Goal: Task Accomplishment & Management: Complete application form

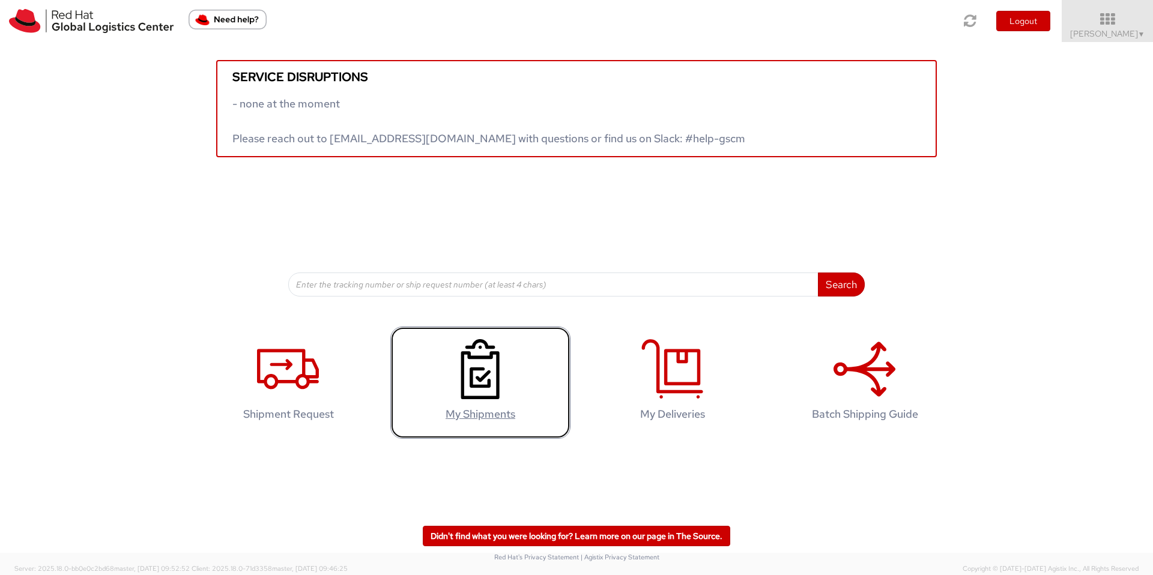
click at [499, 393] on use at bounding box center [480, 369] width 38 height 60
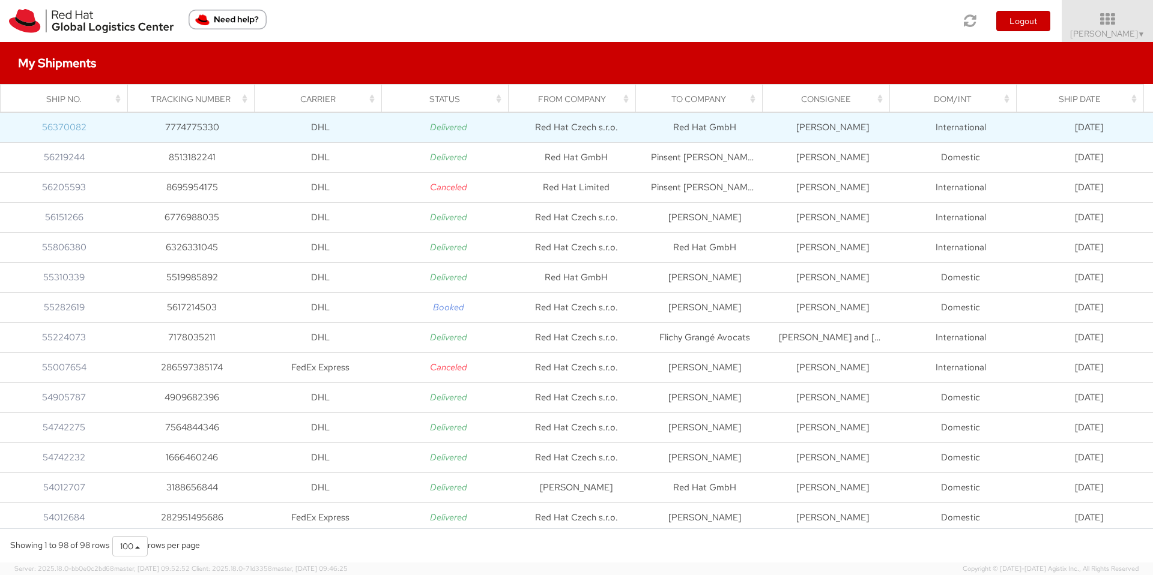
click at [53, 125] on link "56370082" at bounding box center [64, 127] width 44 height 12
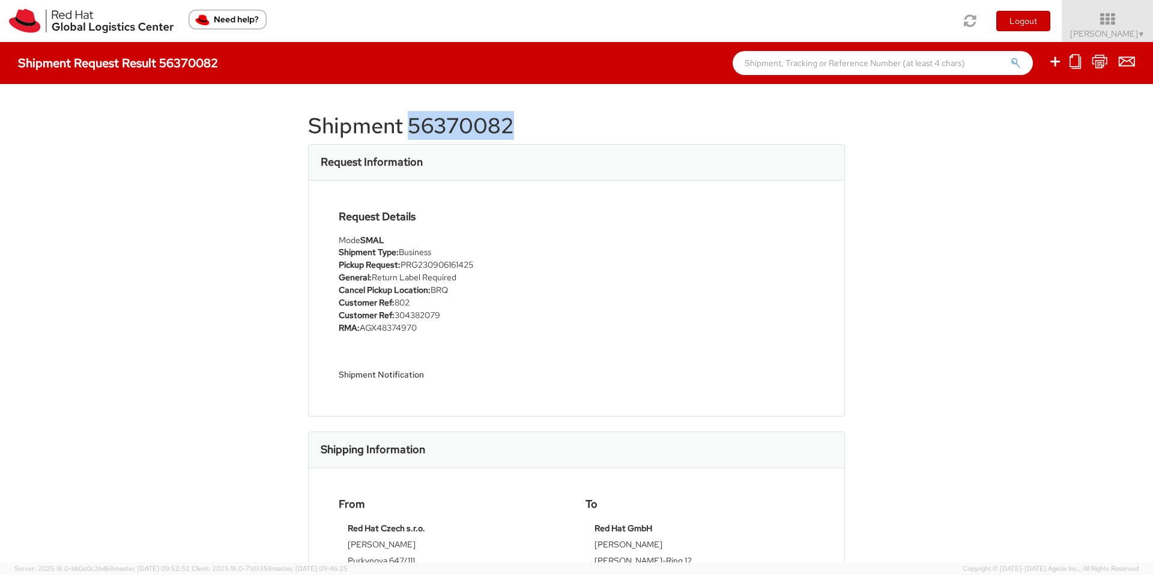
drag, startPoint x: 527, startPoint y: 125, endPoint x: 408, endPoint y: 125, distance: 118.9
click at [408, 125] on h1 "Shipment 56370082" at bounding box center [576, 126] width 537 height 24
copy h1 "56370082"
click at [441, 333] on li "RMA: AGX48374970" at bounding box center [453, 328] width 229 height 13
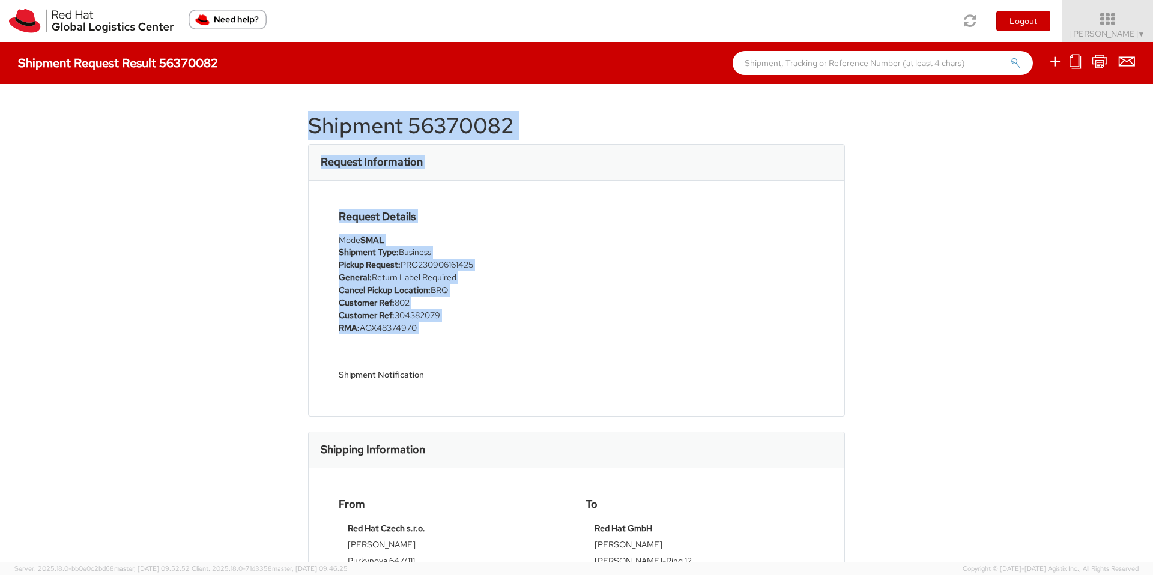
drag, startPoint x: 414, startPoint y: 336, endPoint x: 307, endPoint y: 131, distance: 231.2
click at [308, 131] on div "Shipment 56370082 Request Information Request Details Mode SMAL Shipment Type: …" at bounding box center [576, 323] width 537 height 443
copy div "Shipment 56370082 Request Information Request Details Mode SMAL Shipment Type: …"
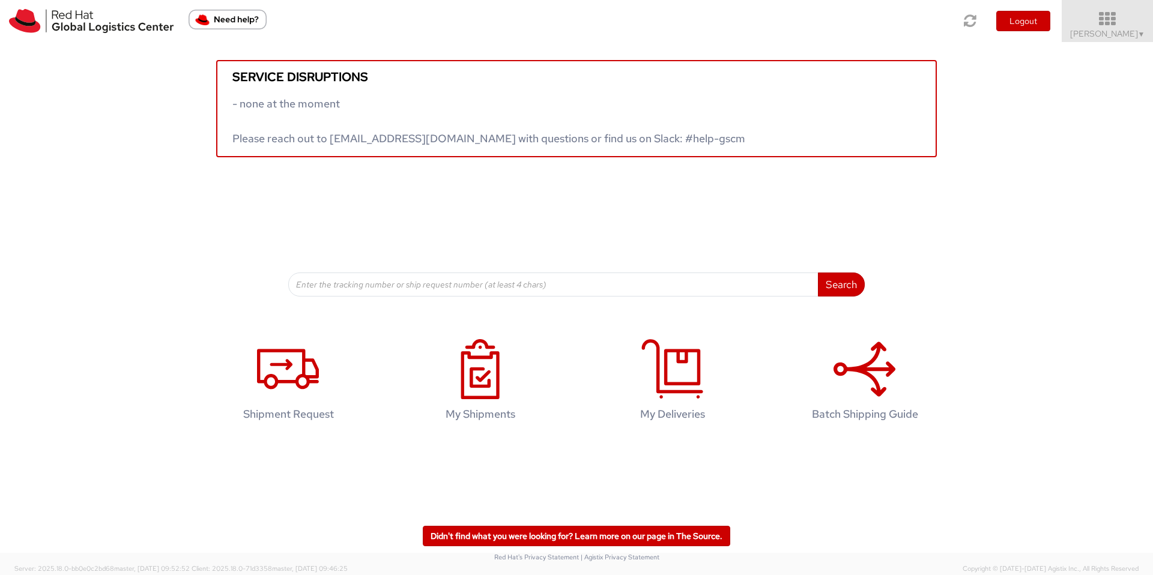
click at [1116, 24] on icon at bounding box center [1107, 19] width 105 height 17
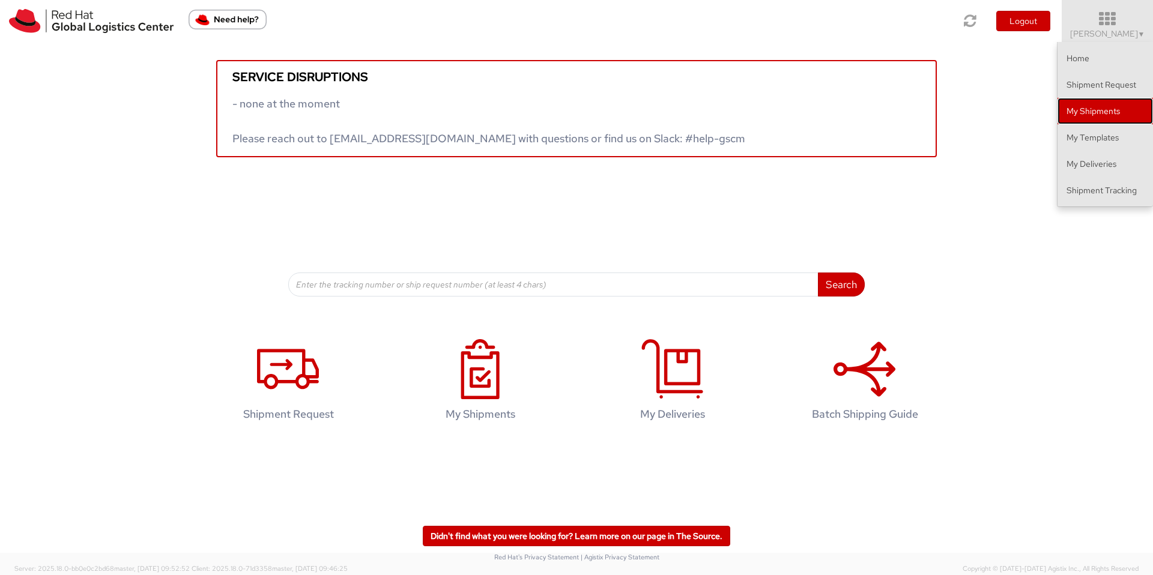
click at [1105, 116] on link "My Shipments" at bounding box center [1104, 111] width 95 height 26
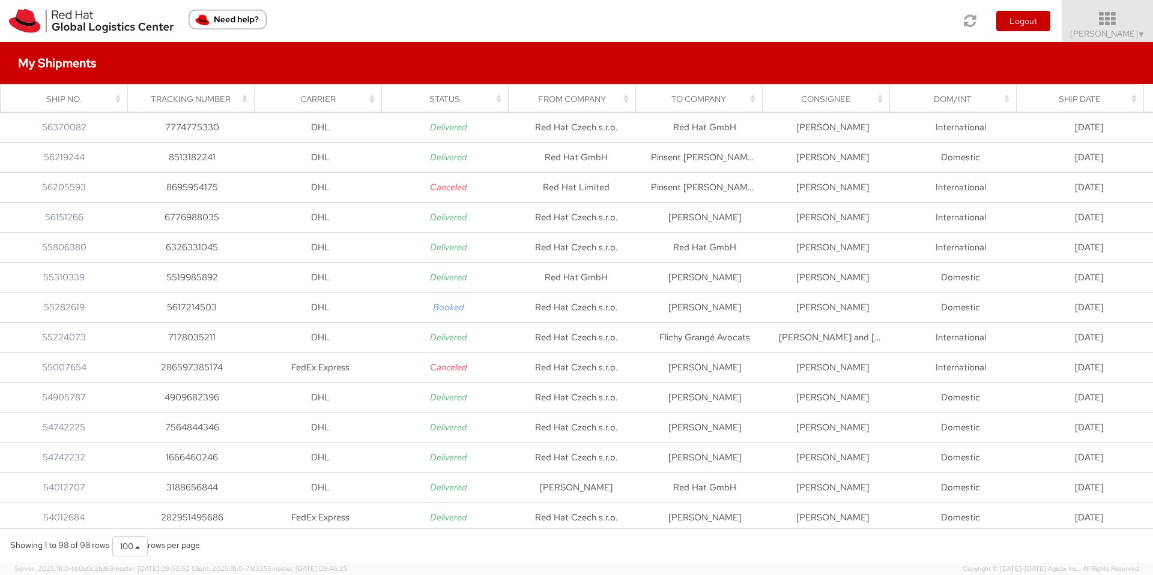
click at [1095, 37] on span "Sarka Vernerova ▼" at bounding box center [1107, 33] width 75 height 11
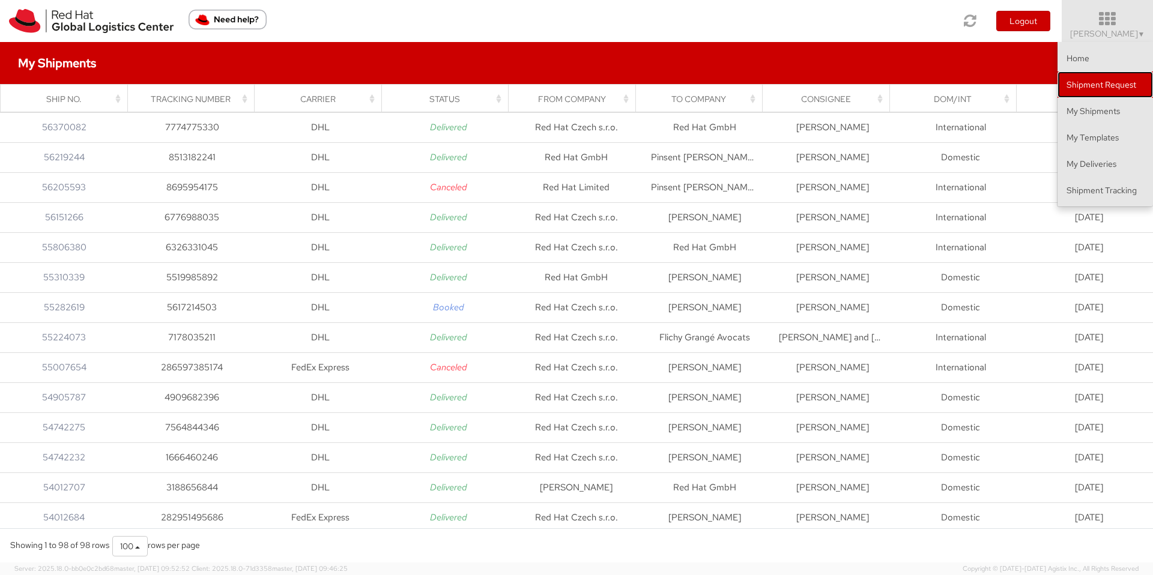
click at [1090, 86] on link "Shipment Request" at bounding box center [1104, 84] width 95 height 26
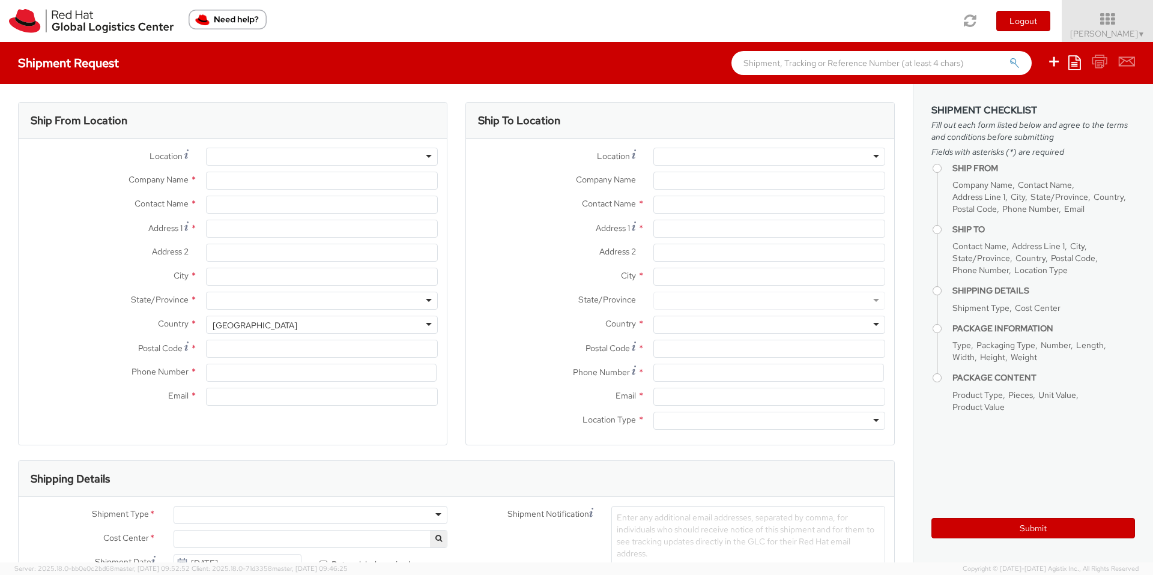
select select
select select "804"
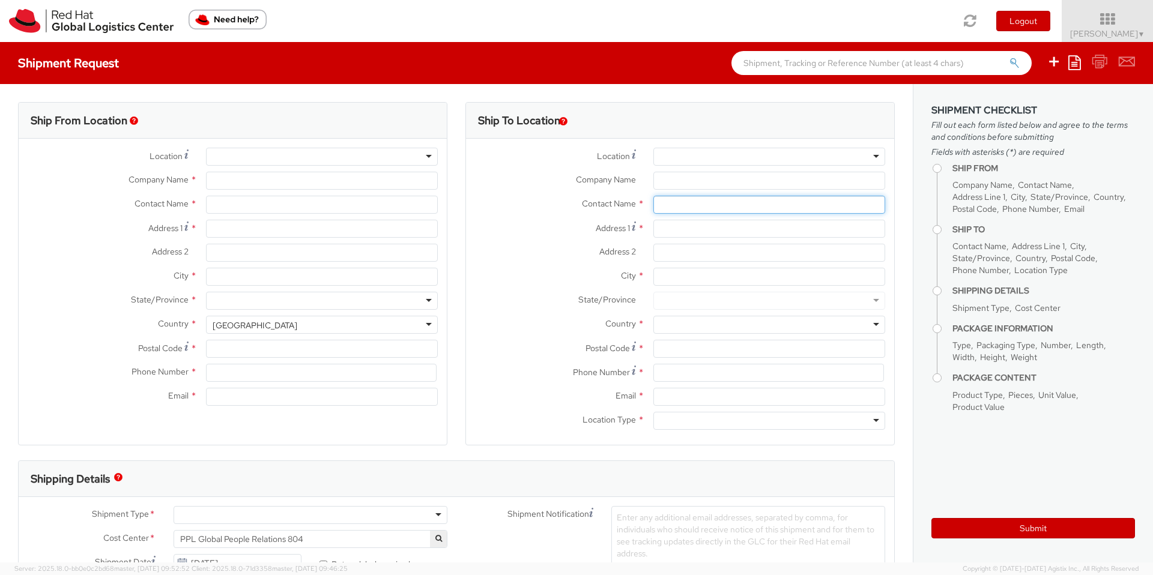
click at [663, 204] on input "text" at bounding box center [769, 205] width 232 height 18
type input "Red Hat Czech s.r.o."
type input "[PERSON_NAME]"
type input "Purkynova 647/111"
type input "[GEOGRAPHIC_DATA]"
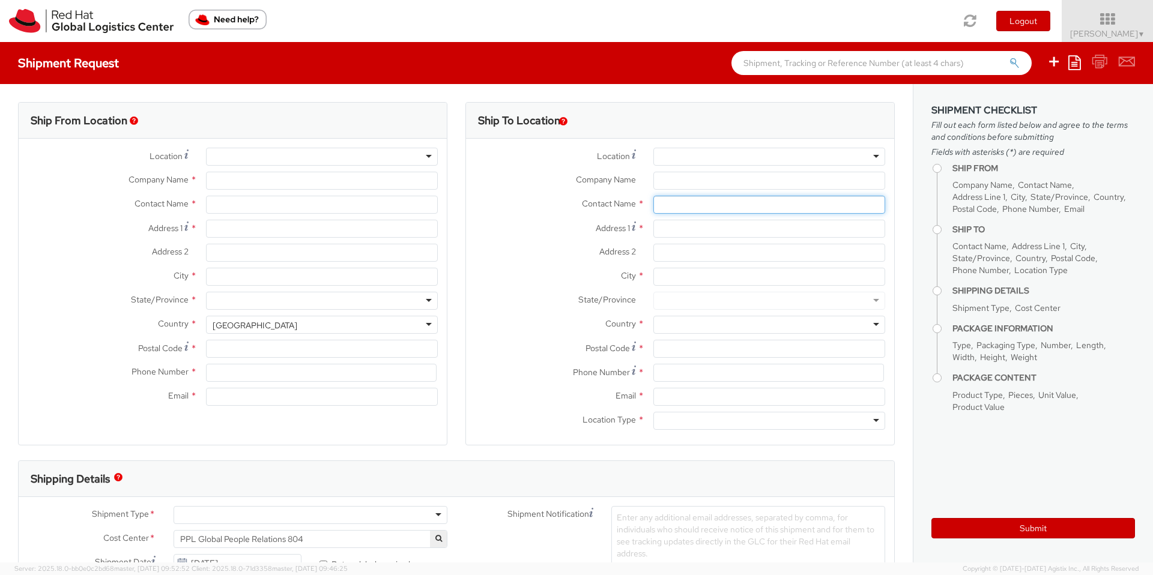
type input "621 00"
type input "420532294793"
type input "[EMAIL_ADDRESS][DOMAIN_NAME]"
select select "CM"
select select "KGS"
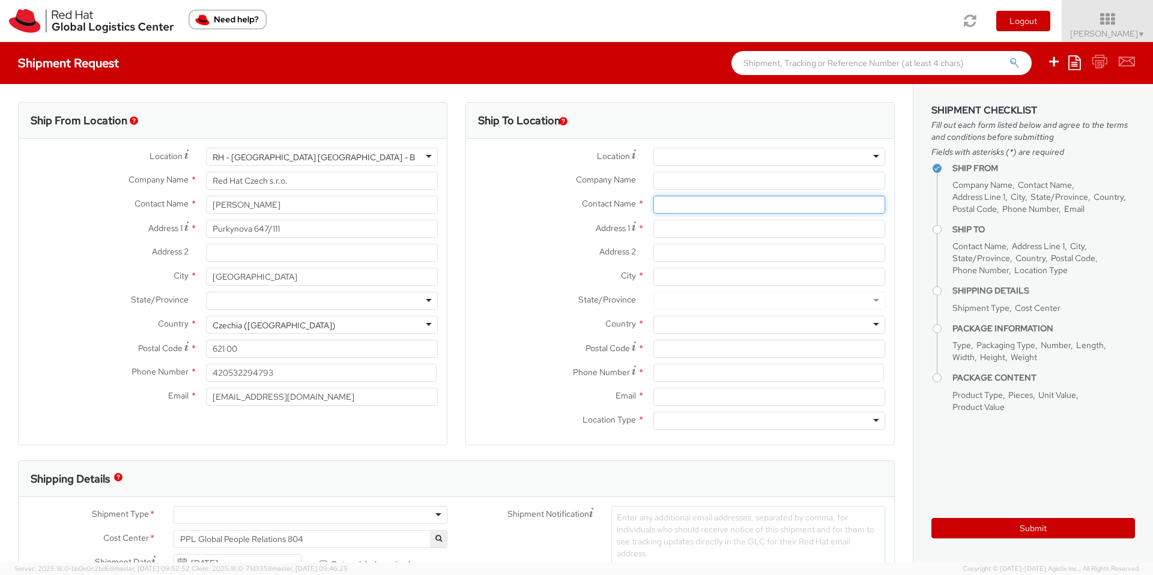
type input "[PERSON_NAME]"
type input "Red Hat Czech s.r.o."
type input "Purkynova 665/115"
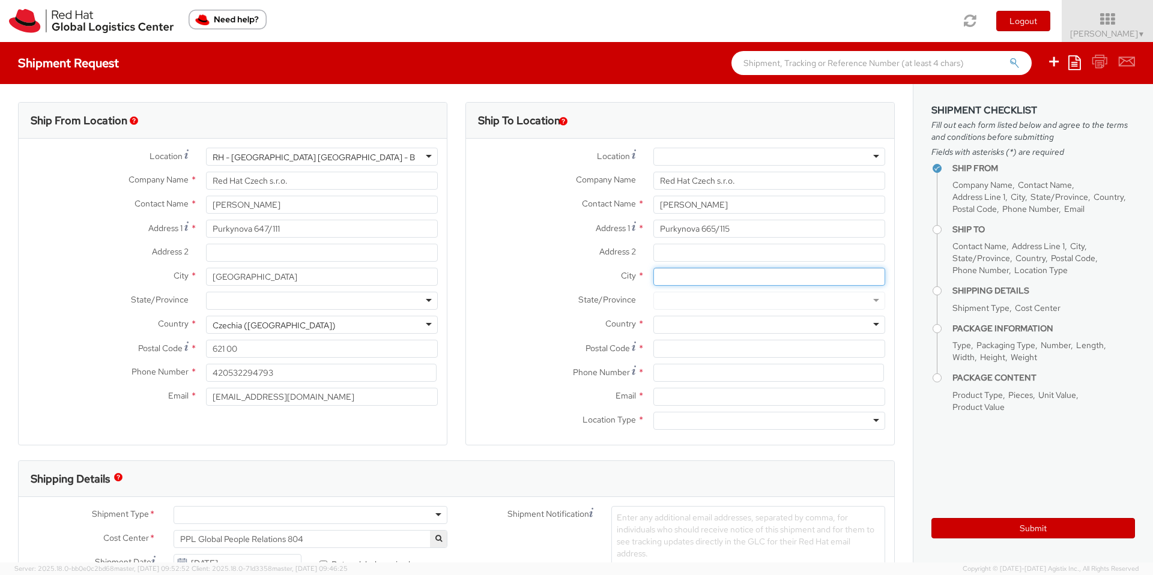
type input "[GEOGRAPHIC_DATA]"
type input "621 00"
type input "532294555"
type input "[EMAIL_ADDRESS][DOMAIN_NAME]"
click at [710, 320] on div at bounding box center [769, 325] width 232 height 18
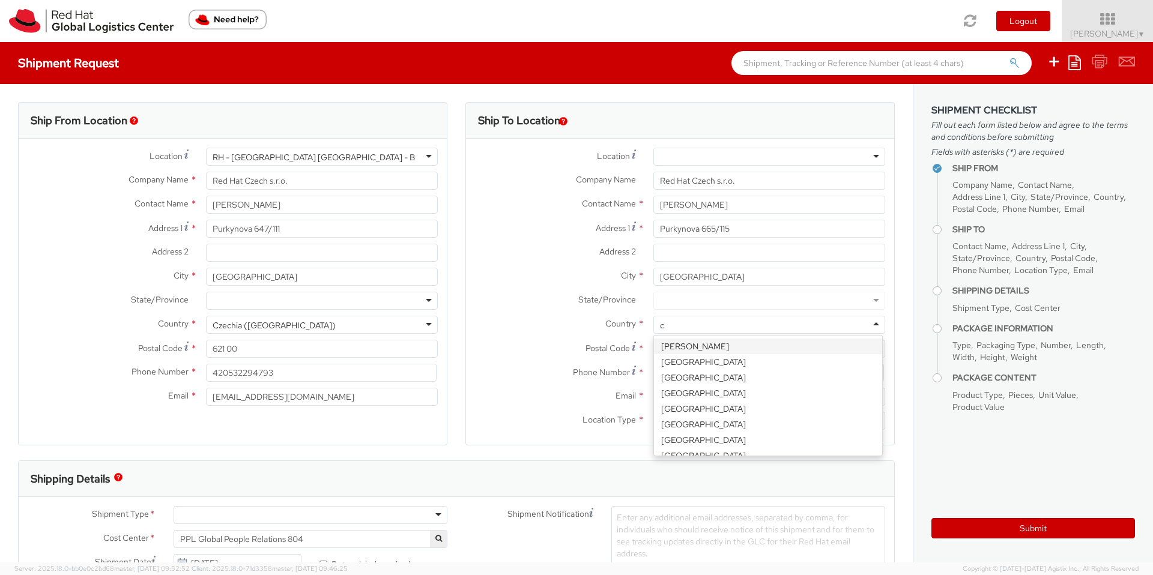
type input "cz"
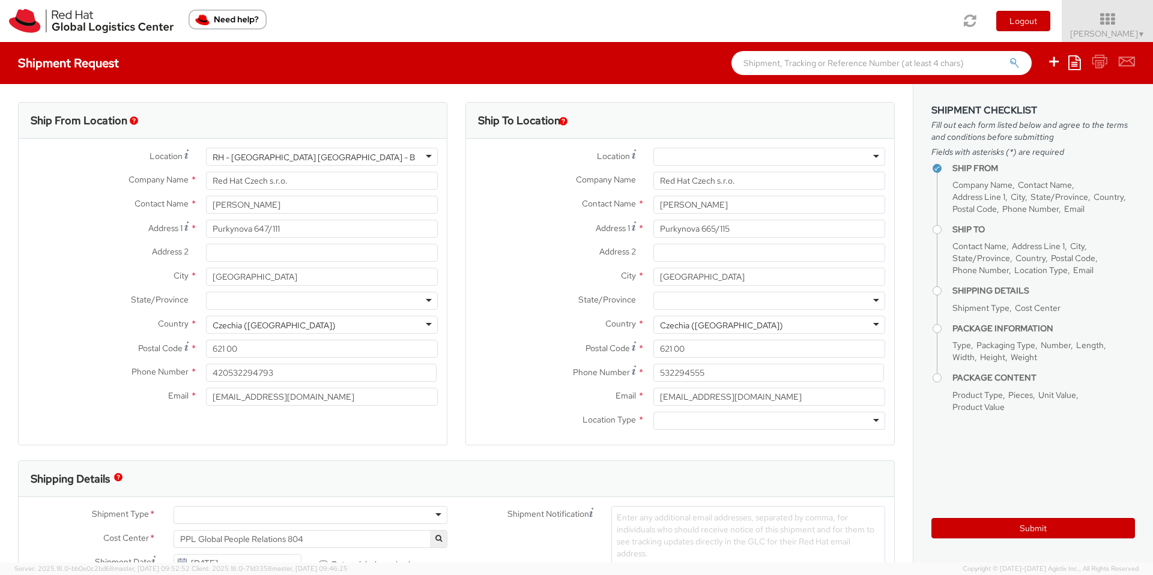
click at [710, 417] on div at bounding box center [769, 421] width 232 height 18
drag, startPoint x: 276, startPoint y: 205, endPoint x: 183, endPoint y: 205, distance: 93.7
click at [183, 205] on div "Contact Name * Sarka Vernerova" at bounding box center [233, 205] width 428 height 18
type input "ntenis"
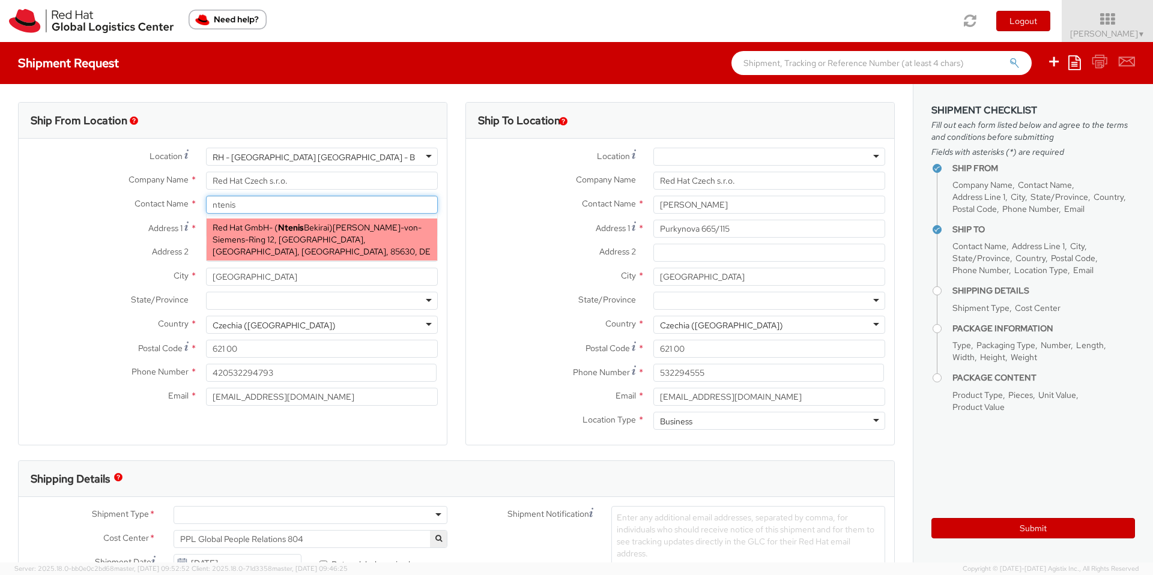
click at [309, 224] on span "Ntenis Bekirai" at bounding box center [303, 227] width 51 height 11
type input "Red Hat GmbH"
type input "Ntenis Bekirai"
type input "[PERSON_NAME]-Ring 12"
type input "Technopark II"
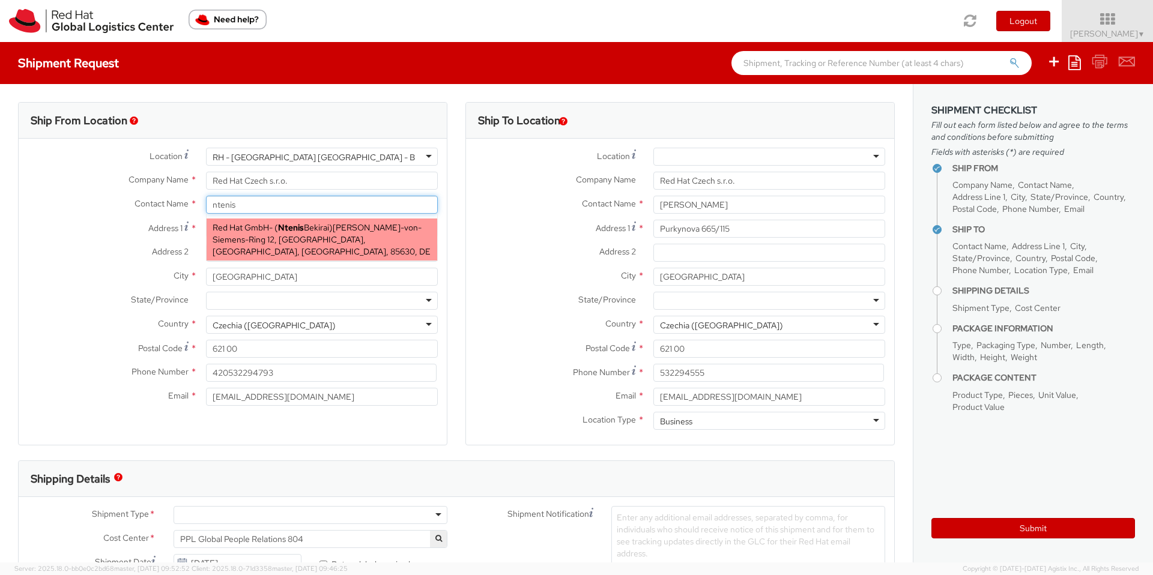
type input "[GEOGRAPHIC_DATA]"
type input "85630"
type input "nbekirai@redhat.com"
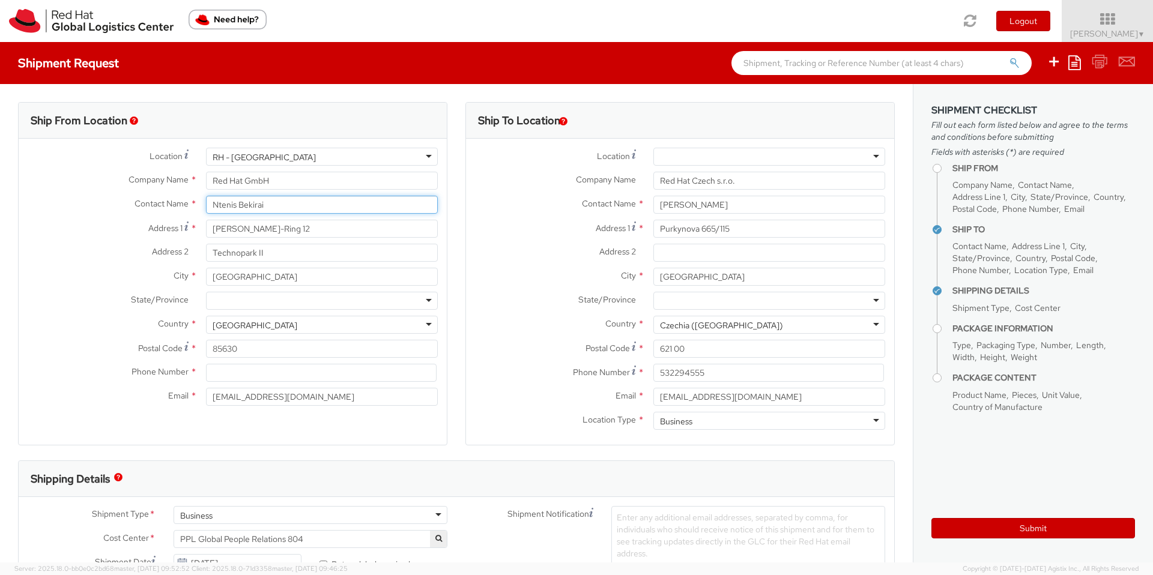
type input "Ntenis Bekirai"
click at [228, 370] on input at bounding box center [321, 373] width 231 height 18
paste input "+4916096630528"
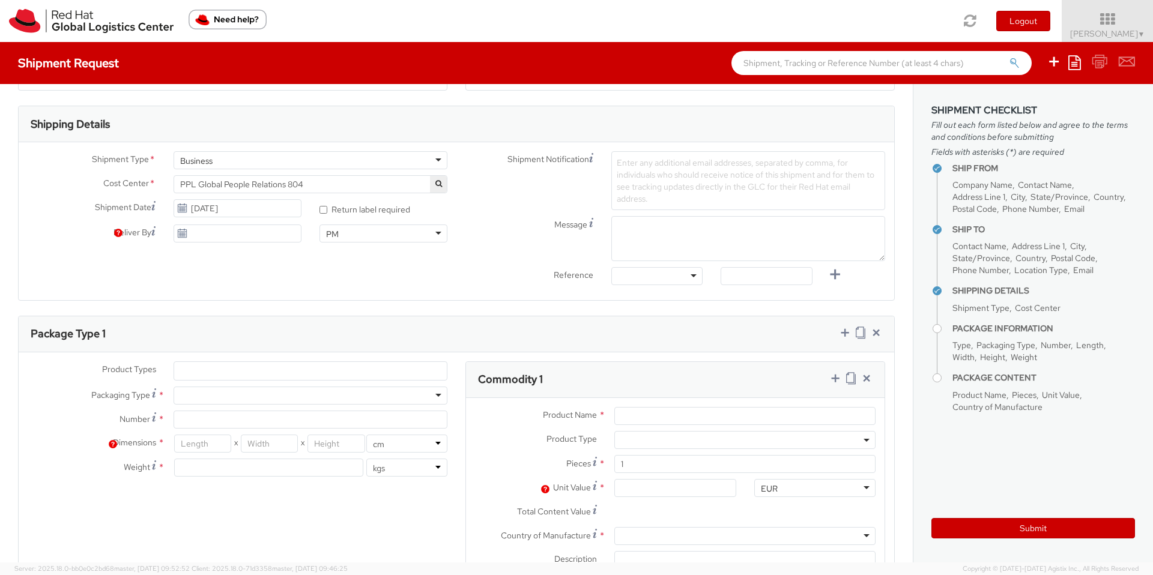
scroll to position [369, 0]
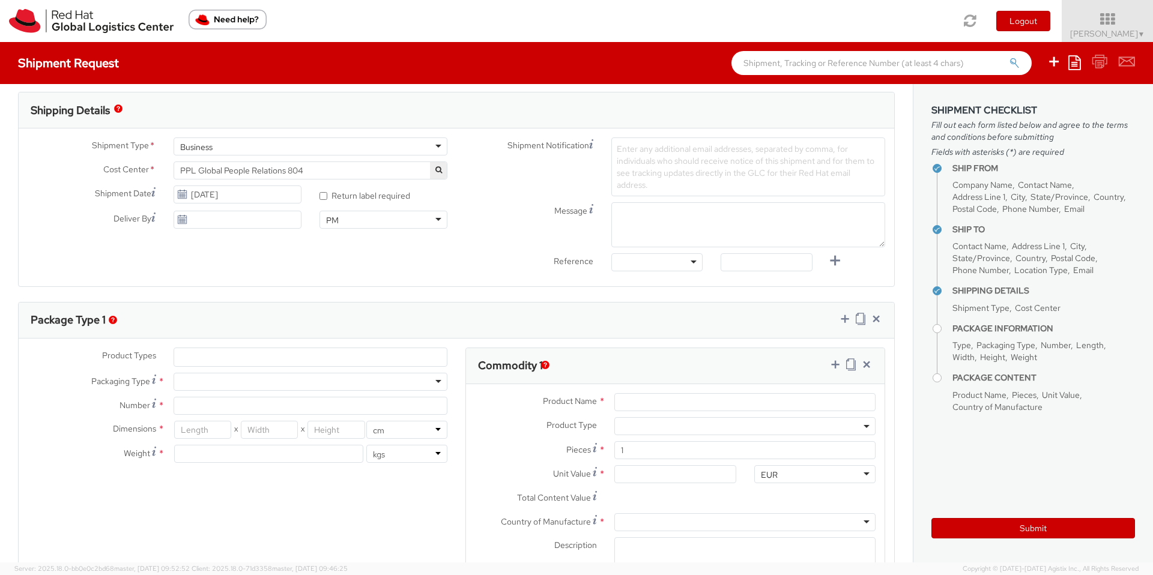
type input "+4916096630528"
click at [213, 382] on div at bounding box center [311, 382] width 274 height 18
type input "1"
type input "24.13"
type input "31.75"
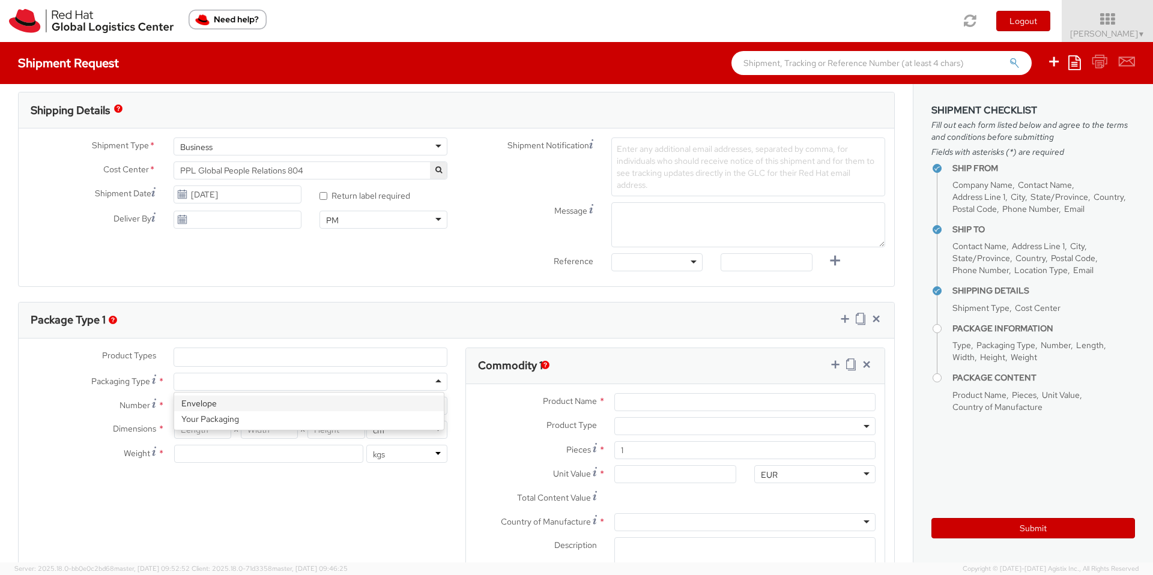
type input "0.64"
type input "0.5"
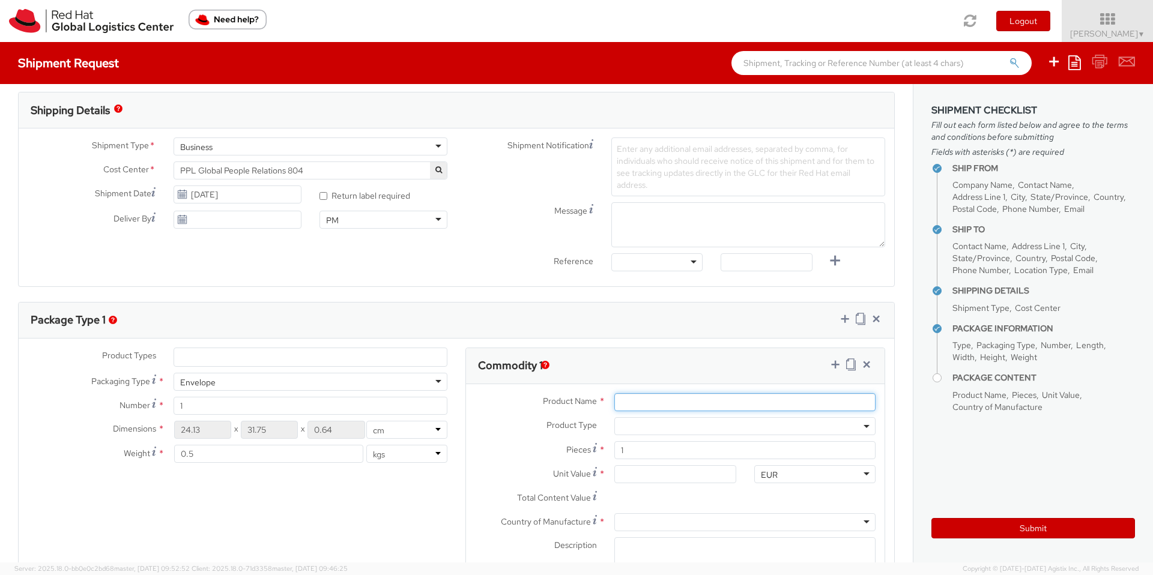
click at [654, 406] on input "Product Name *" at bounding box center [744, 402] width 261 height 18
type input "documents"
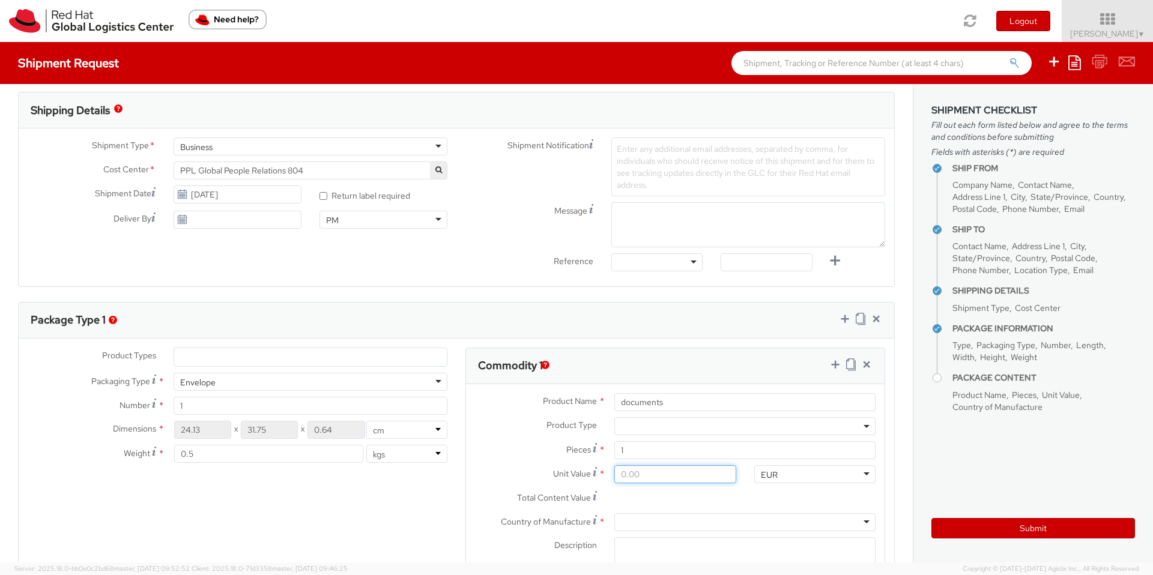
click at [621, 482] on input "Unit Value *" at bounding box center [674, 474] width 121 height 18
type input "2.00"
type input "20.00"
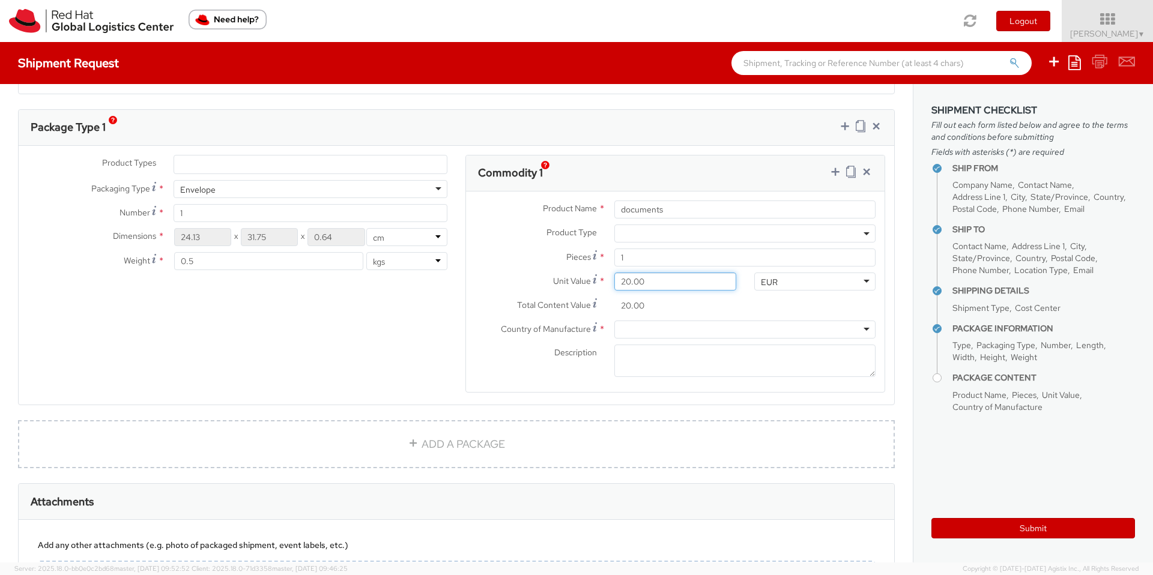
scroll to position [569, 0]
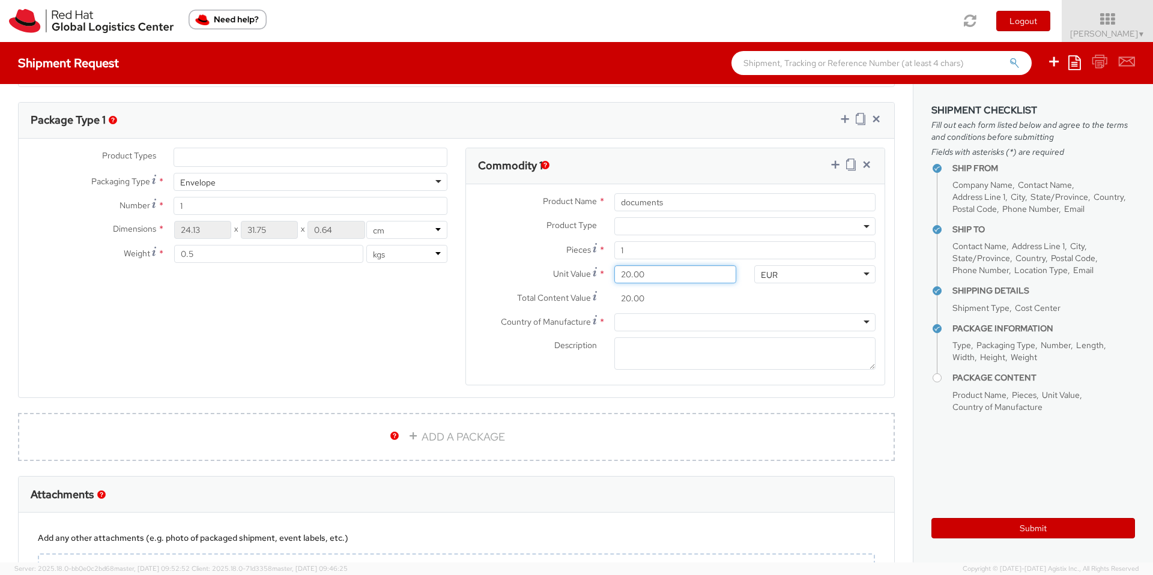
type input "2.00"
type input "0.00"
type input "5.00"
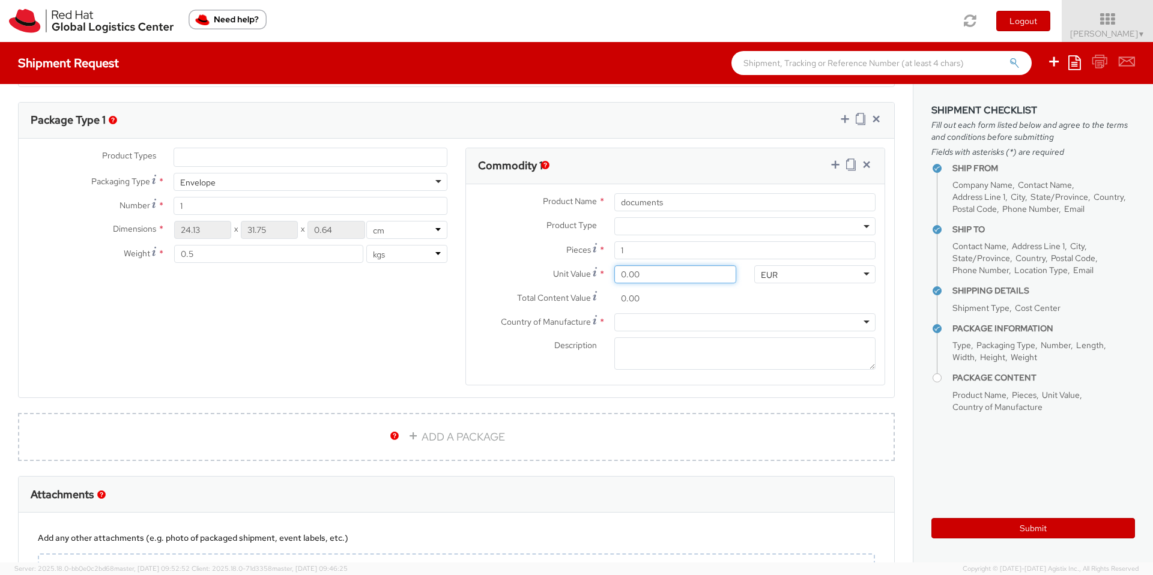
type input "5.00"
type input "50.00"
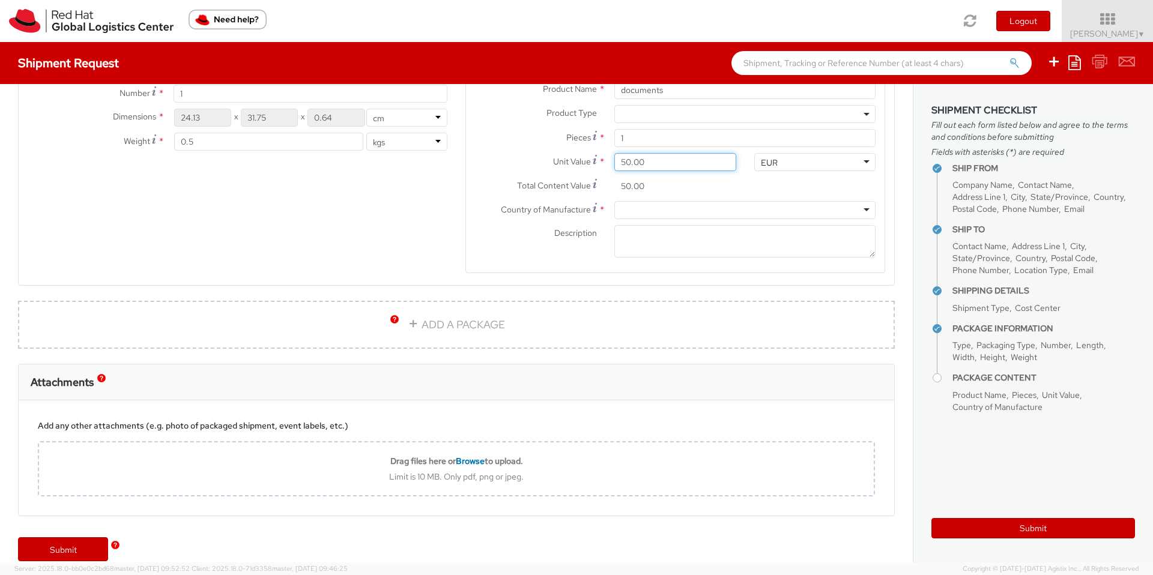
scroll to position [680, 0]
click at [629, 208] on div at bounding box center [744, 211] width 261 height 18
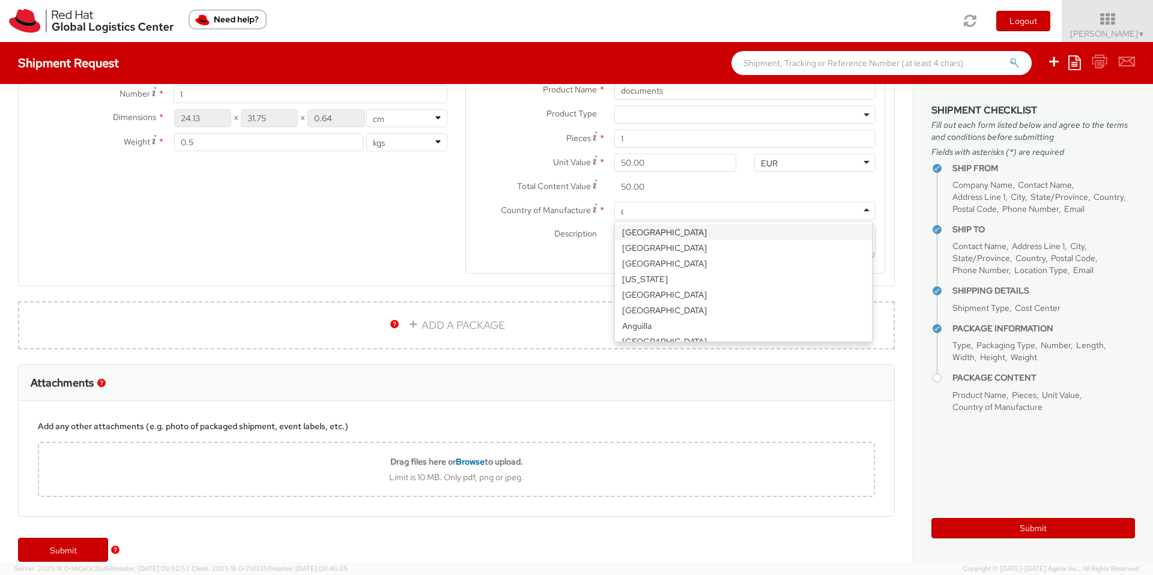
type input "cz"
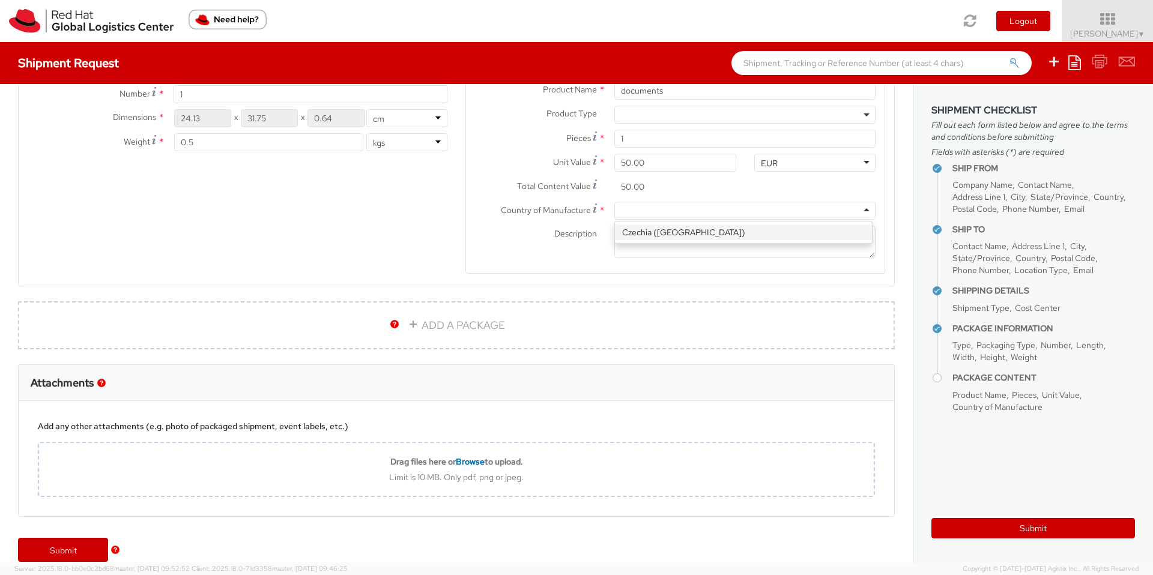
scroll to position [0, 0]
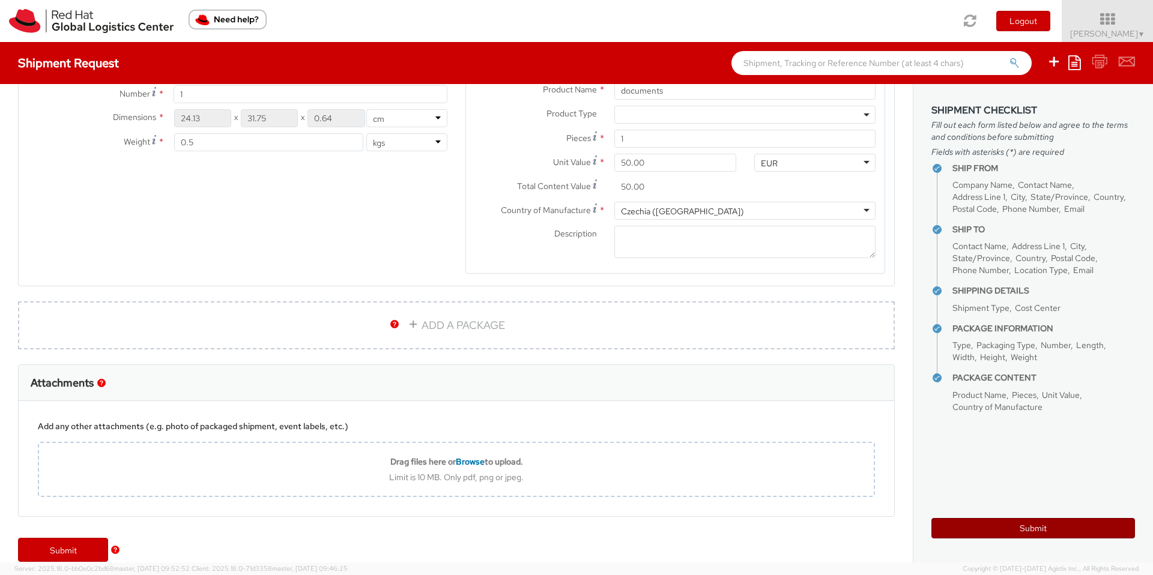
click at [1015, 527] on button "Submit" at bounding box center [1033, 528] width 204 height 20
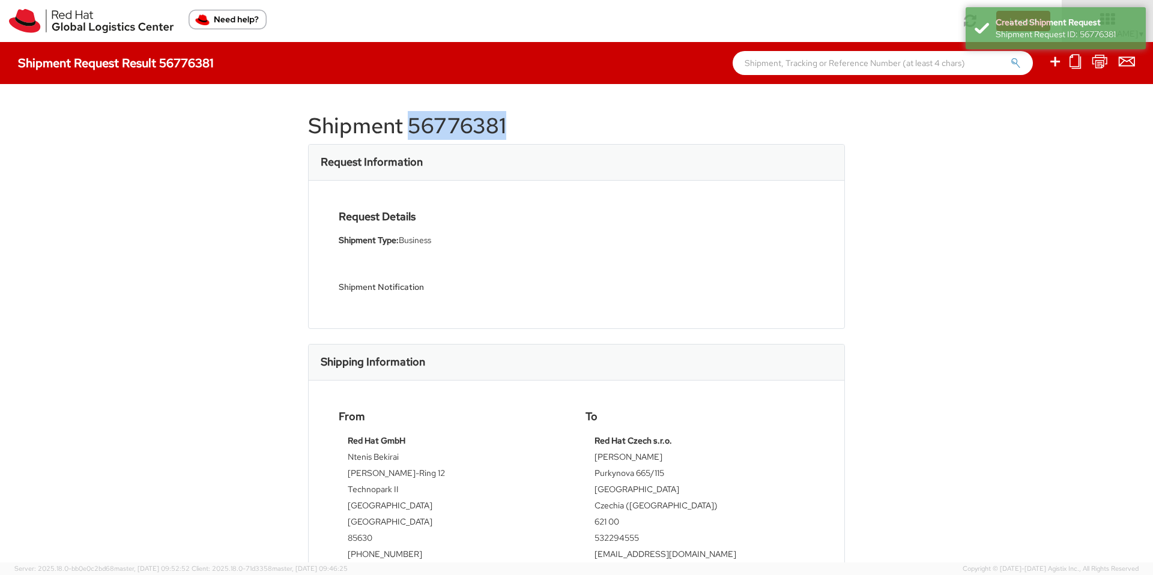
drag, startPoint x: 512, startPoint y: 129, endPoint x: 405, endPoint y: 133, distance: 106.9
click at [405, 133] on h1 "Shipment 56776381" at bounding box center [576, 126] width 537 height 24
copy h1 "56776381"
